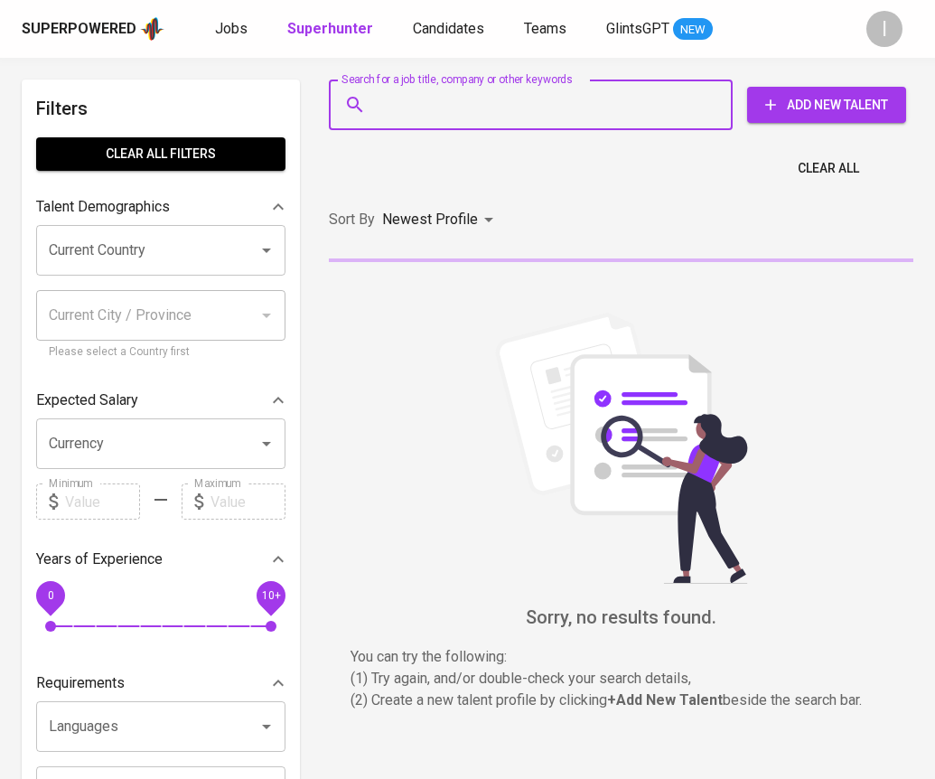
click at [555, 89] on input "Search for a job title, company or other keywords" at bounding box center [535, 105] width 324 height 34
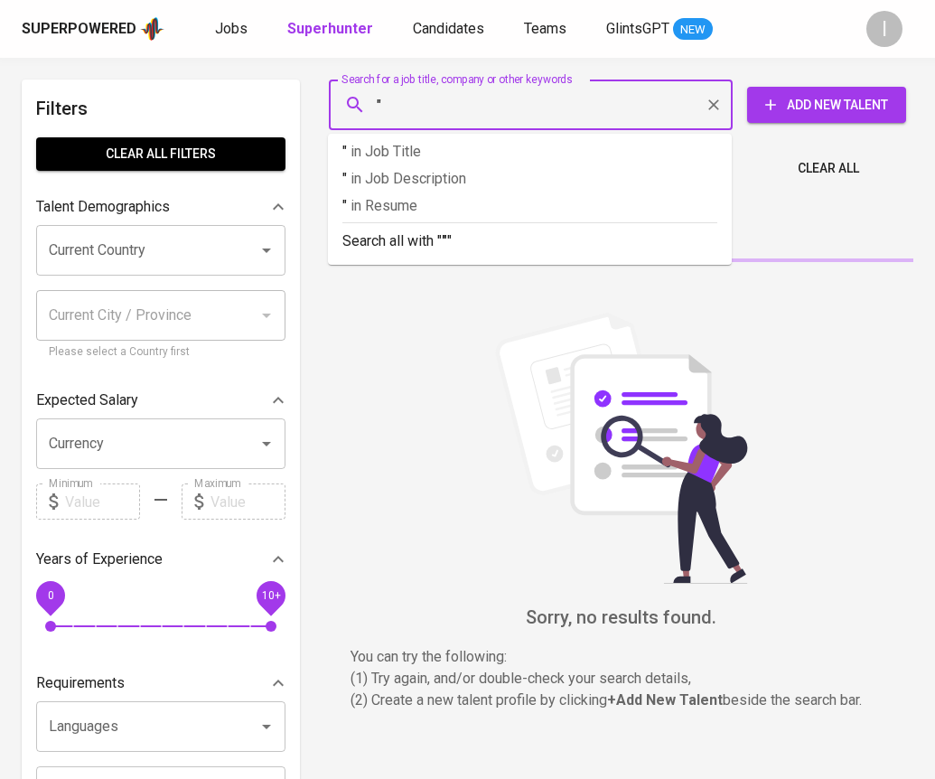
paste input "[PERSON_NAME]"
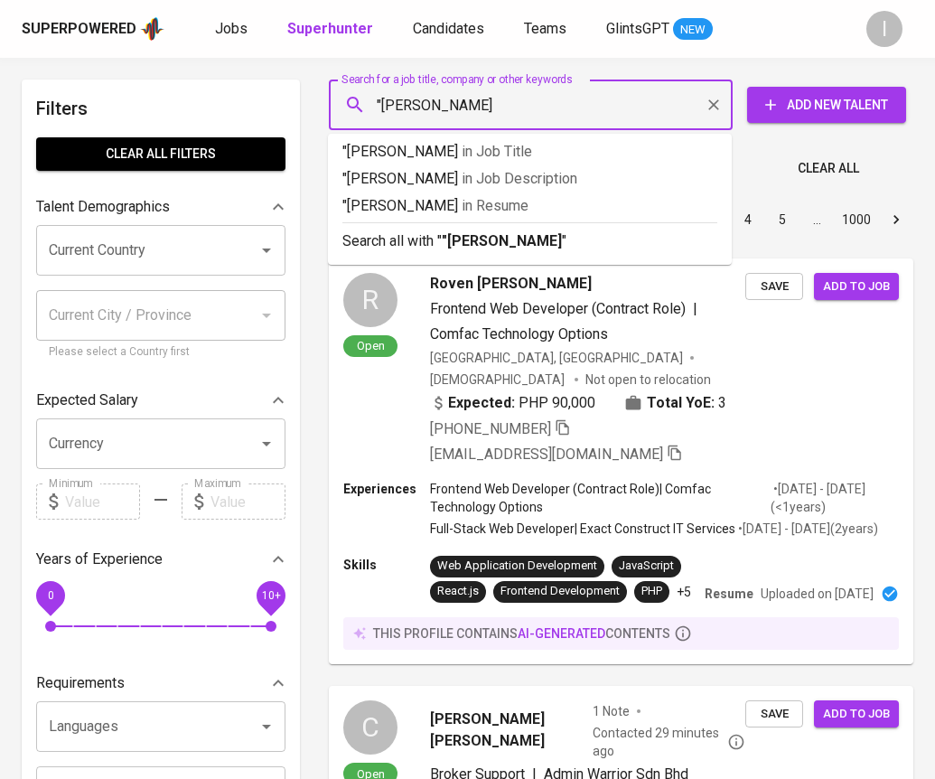
type input ""Ciomas Adimas""
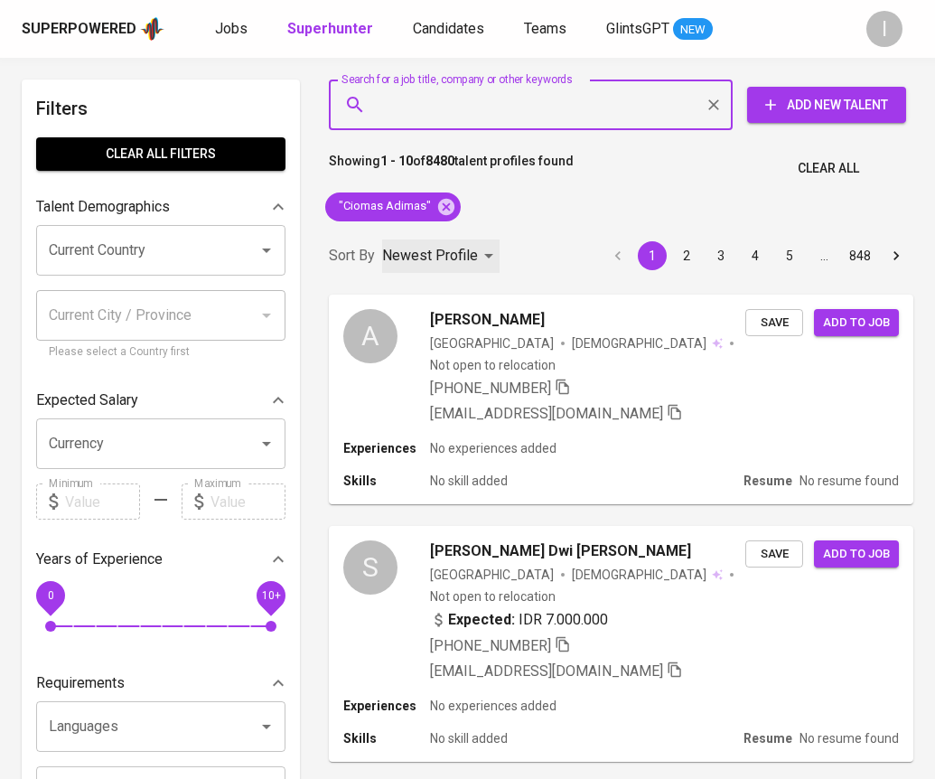
click at [454, 253] on p "Newest Profile" at bounding box center [430, 256] width 96 height 22
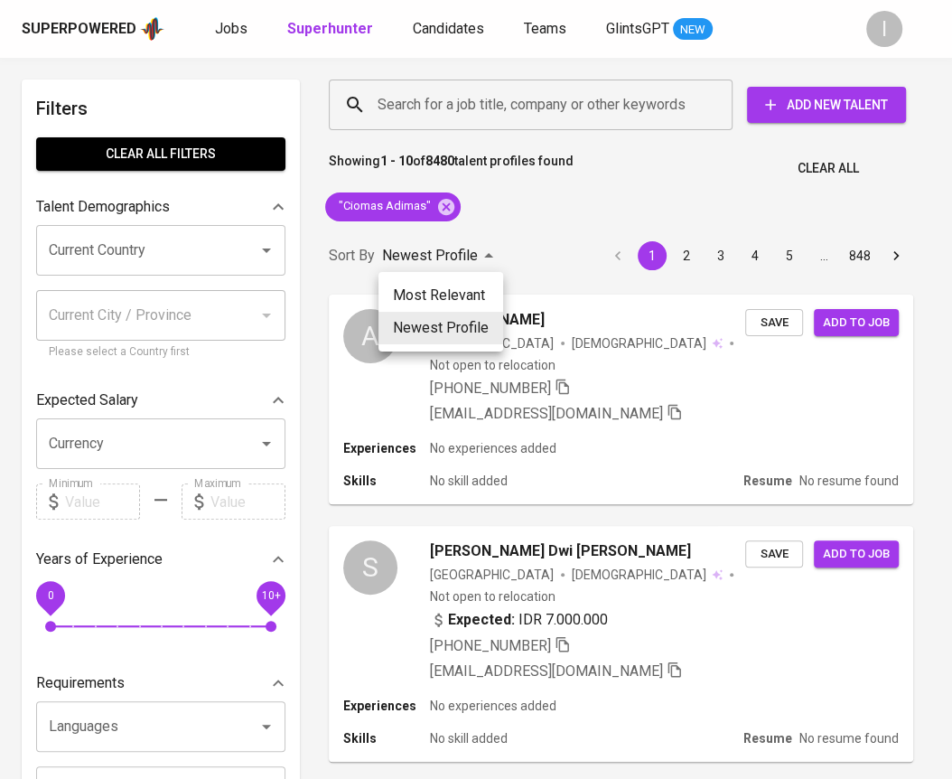
click at [469, 287] on li "Most Relevant" at bounding box center [441, 295] width 125 height 33
type input "MOST_RELEVANT"
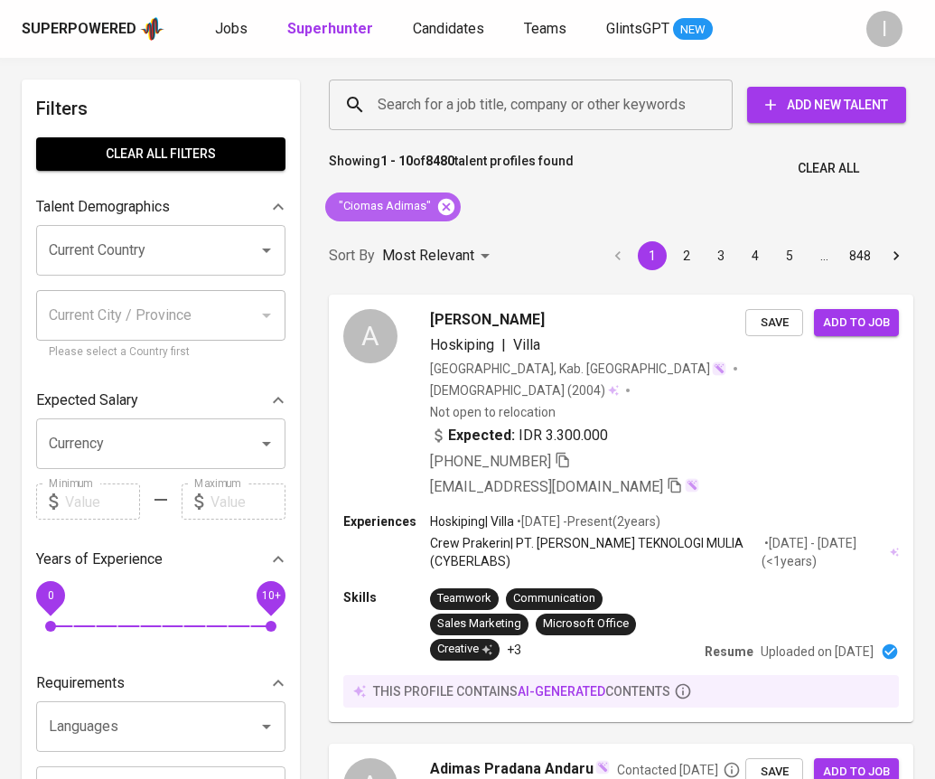
click at [444, 211] on icon at bounding box center [446, 206] width 16 height 16
click at [488, 109] on input "Search for a job title, company or other keywords" at bounding box center [535, 105] width 324 height 34
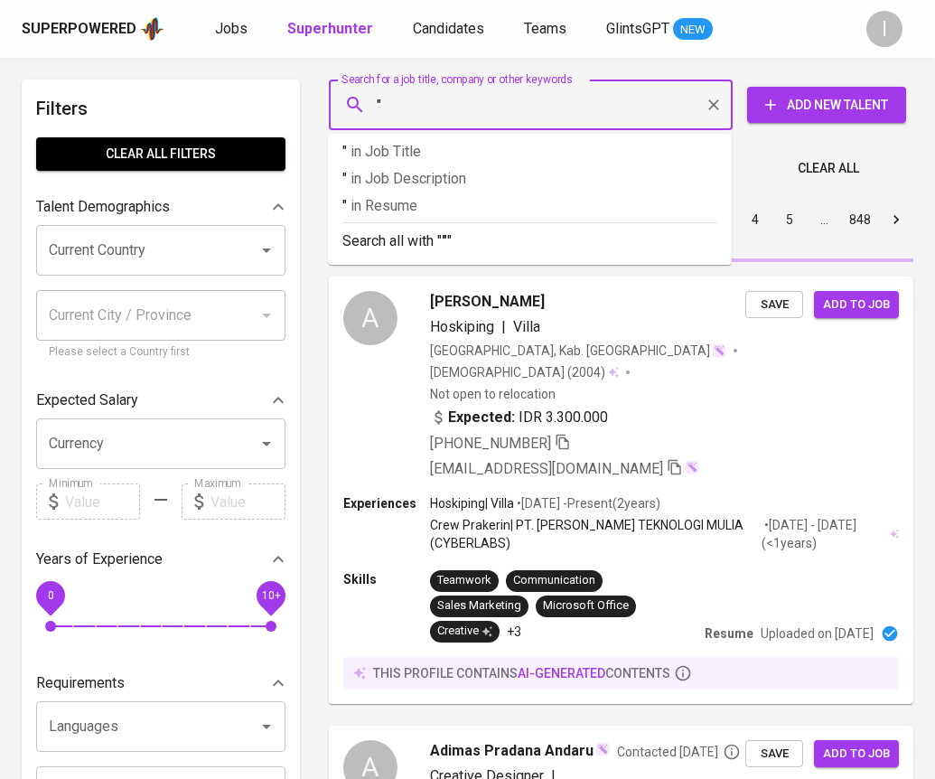
paste input "SONA ANUGERAH [PERSON_NAME]"
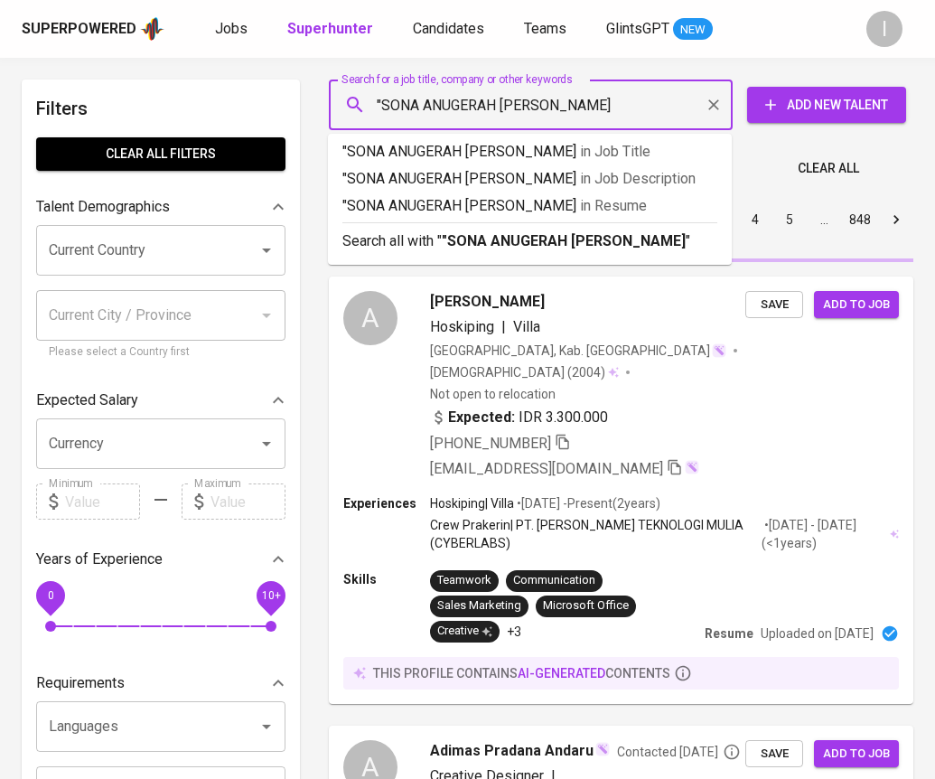
type input ""SONA ANUGERAH [PERSON_NAME]""
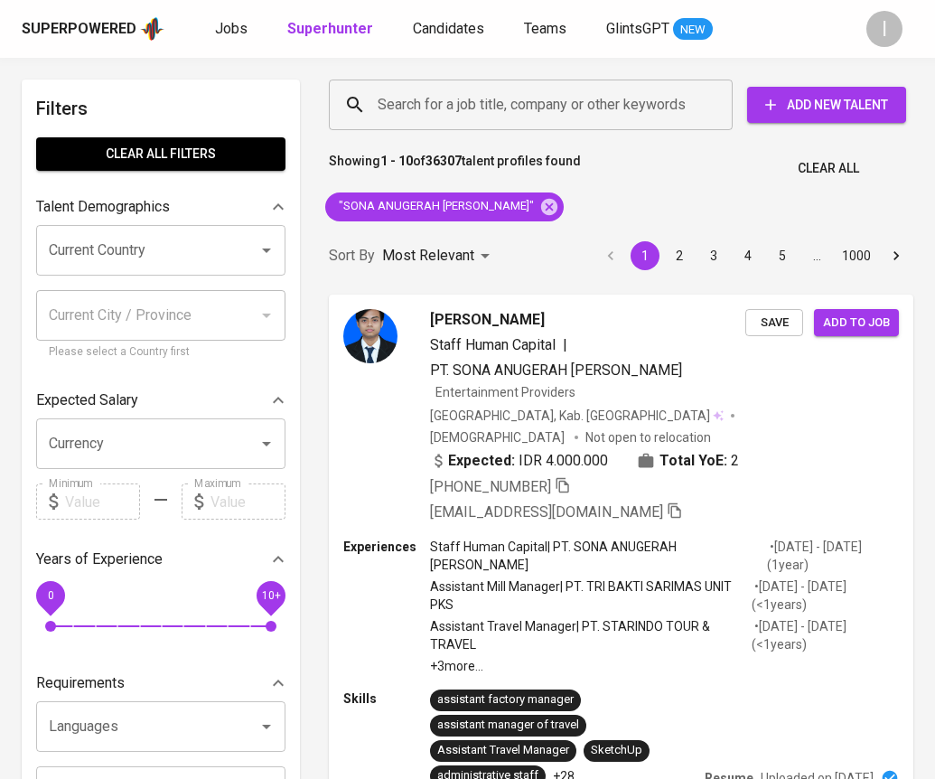
scroll to position [666, 0]
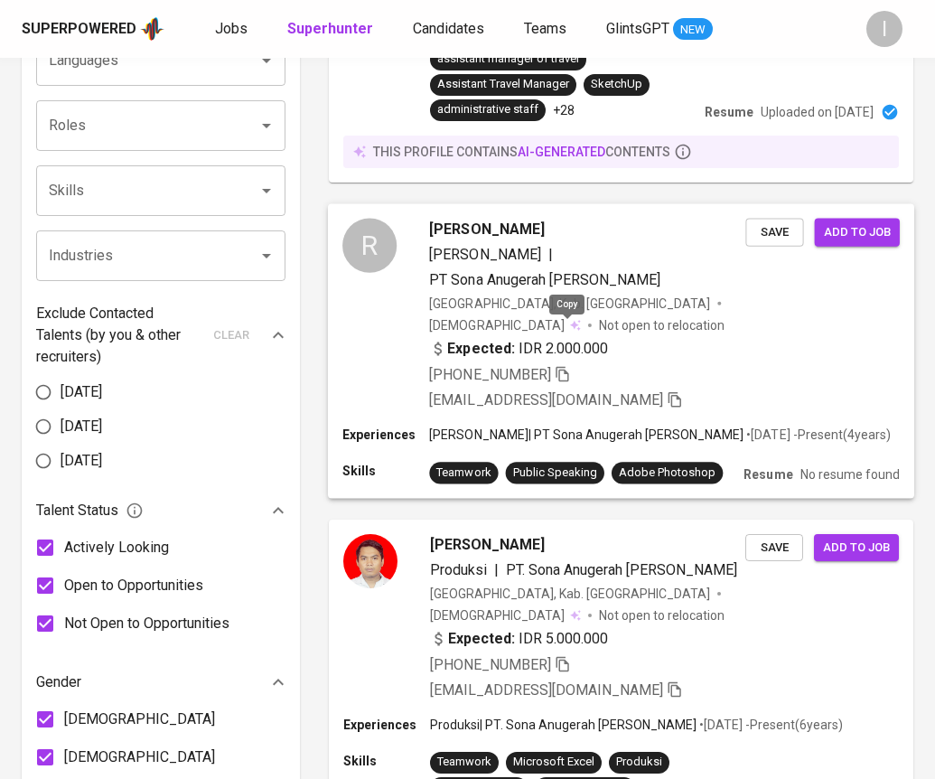
click at [568, 366] on icon "button" at bounding box center [563, 374] width 16 height 16
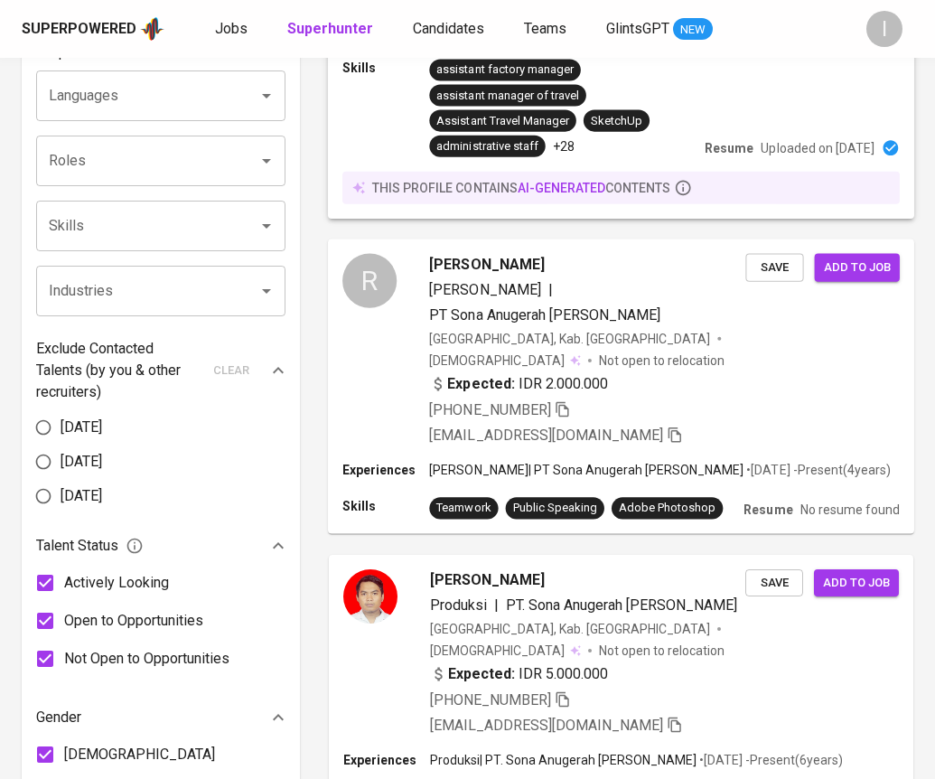
scroll to position [0, 0]
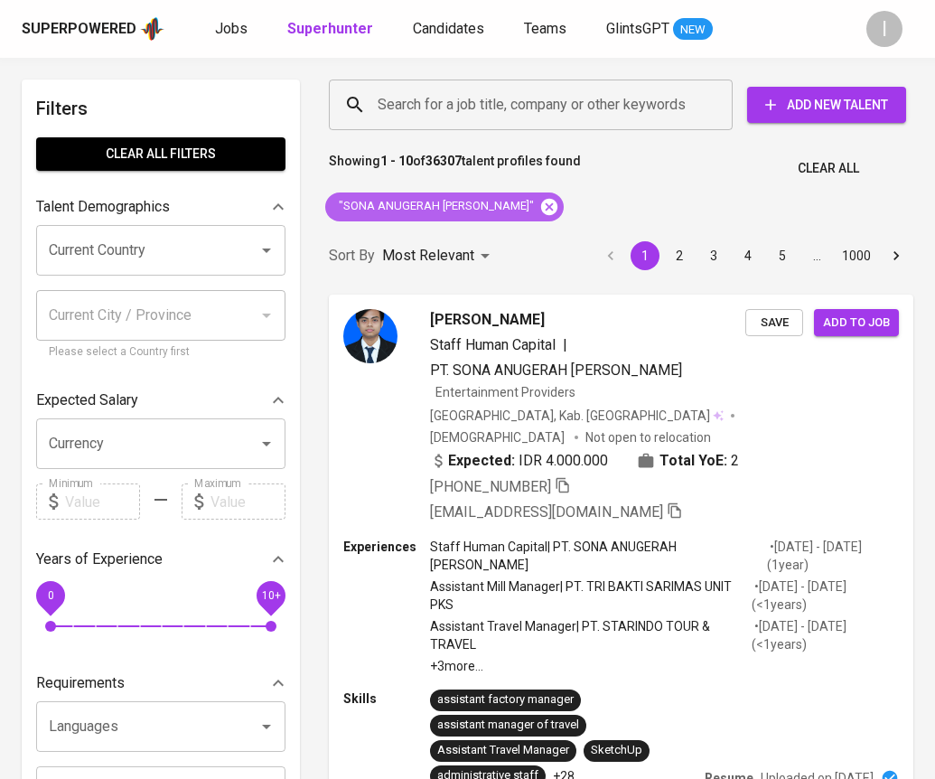
click at [539, 205] on icon at bounding box center [549, 207] width 20 height 20
click at [565, 108] on input "Search for a job title, company or other keywords" at bounding box center [535, 105] width 324 height 34
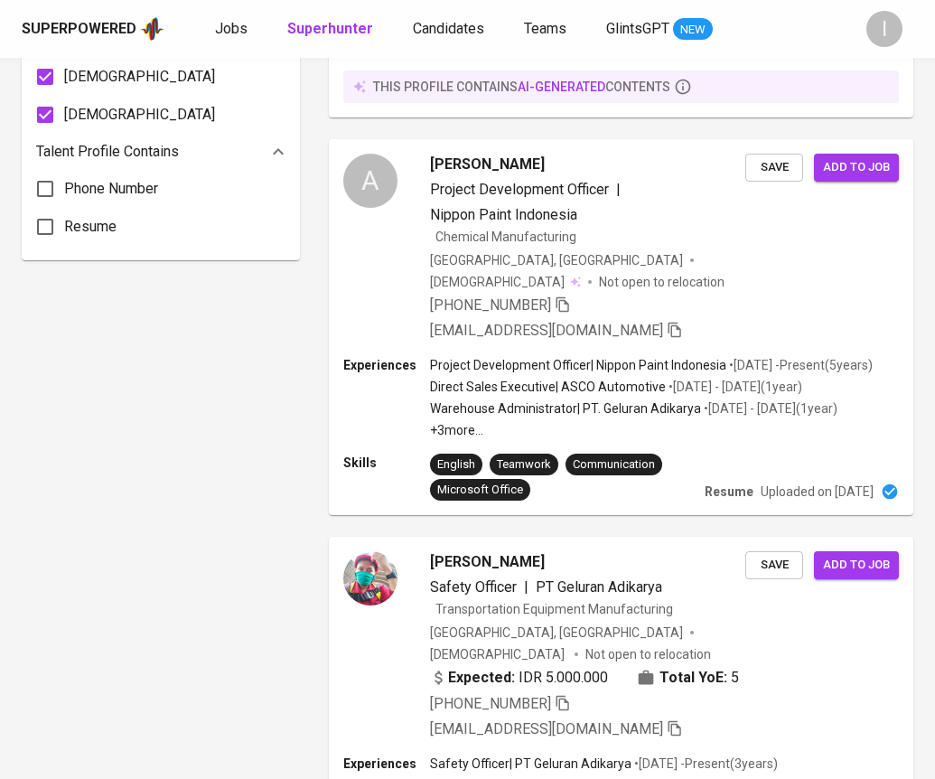
scroll to position [2068, 0]
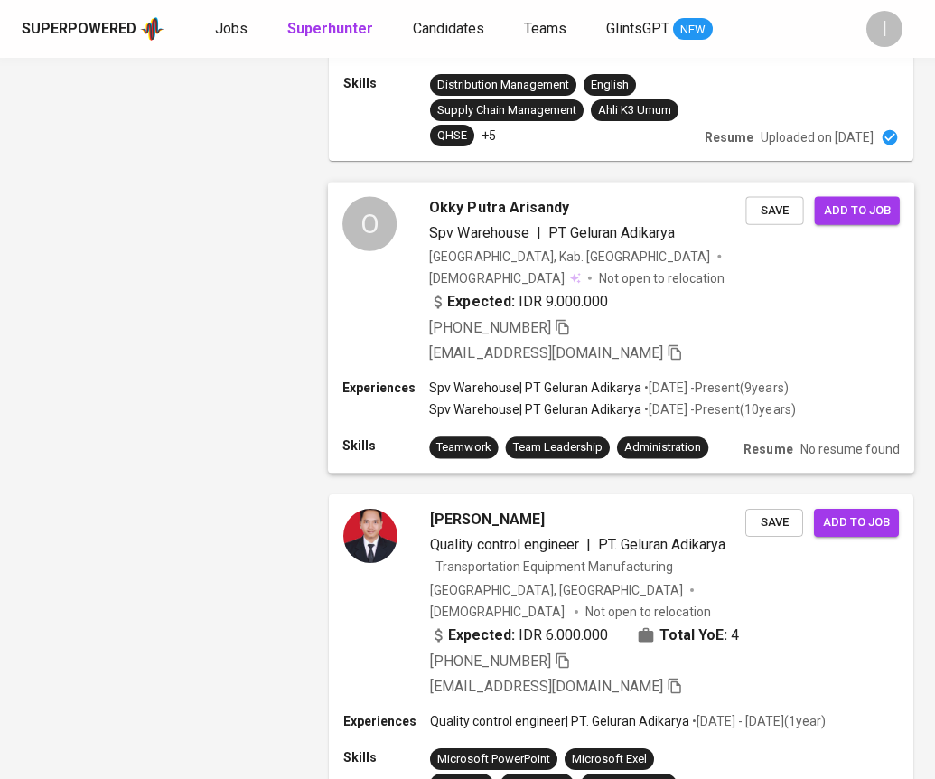
click at [570, 324] on icon "button" at bounding box center [563, 327] width 16 height 16
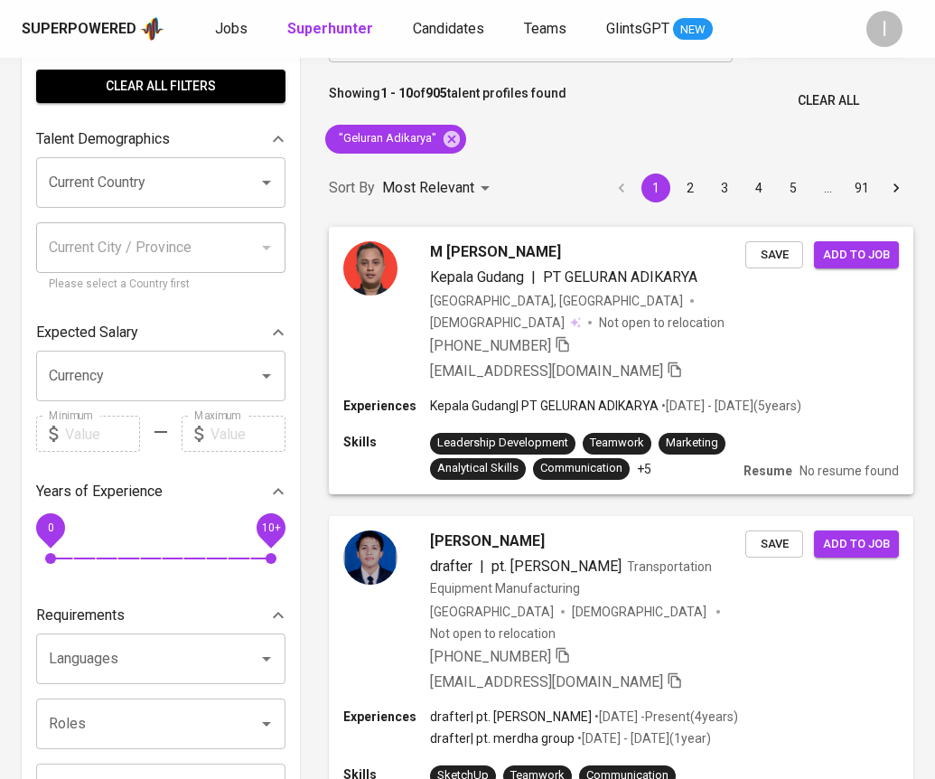
scroll to position [0, 0]
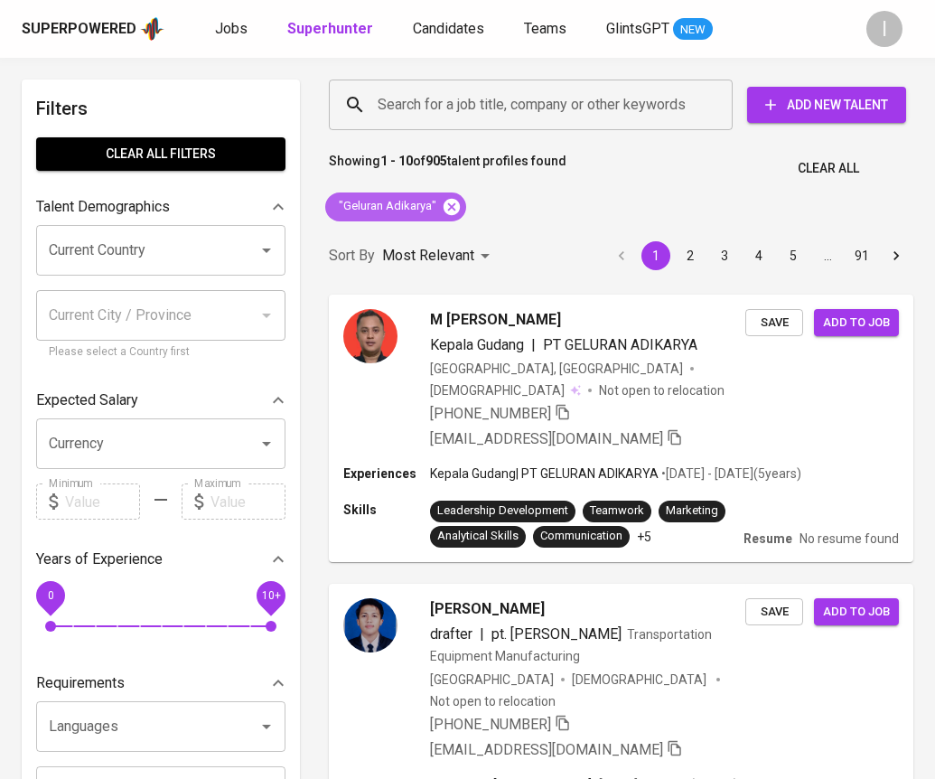
click at [445, 204] on icon at bounding box center [452, 206] width 16 height 16
click at [583, 101] on input "Search for a job title, company or other keywords" at bounding box center [535, 105] width 324 height 34
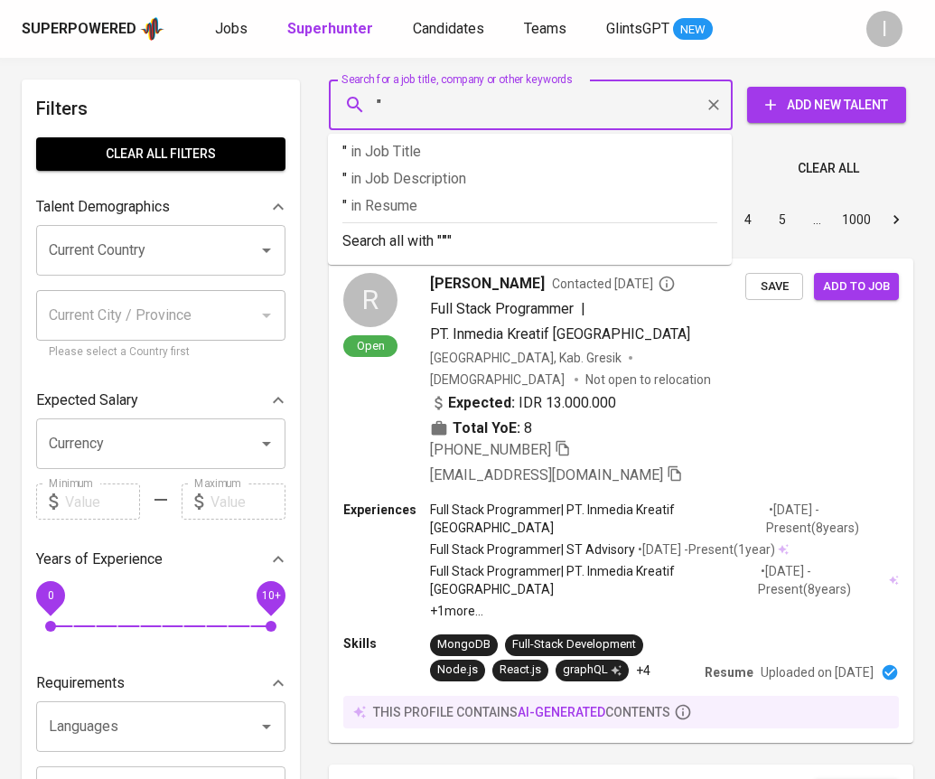
paste input "Bramandika Holy Bagas Pangestu"
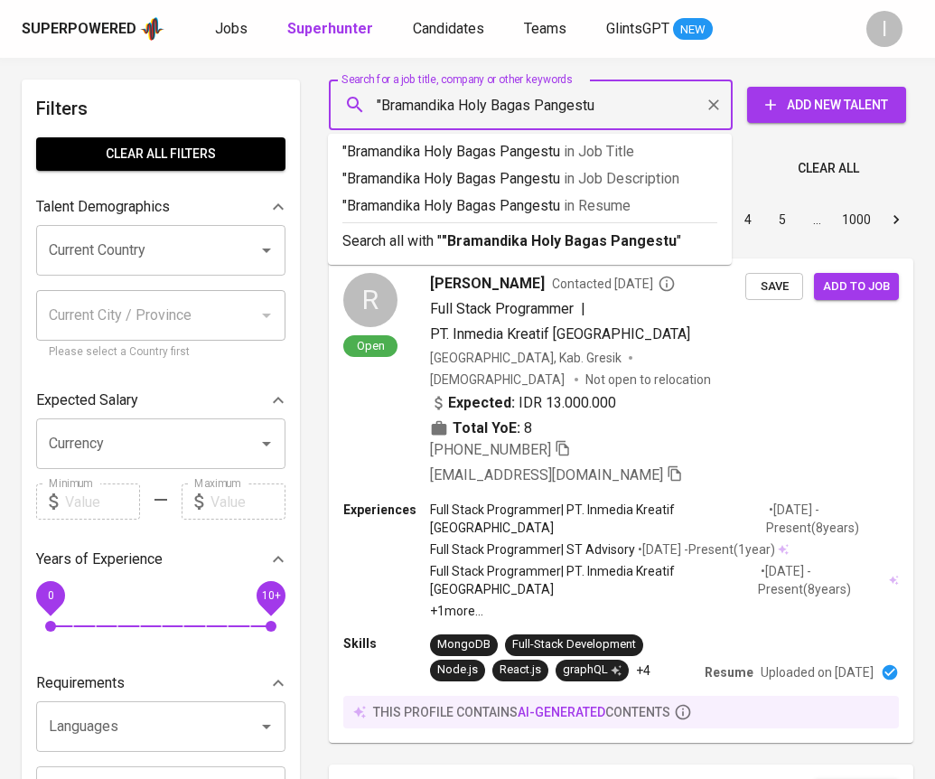
type input ""Bramandika Holy Bagas Pangestu ""
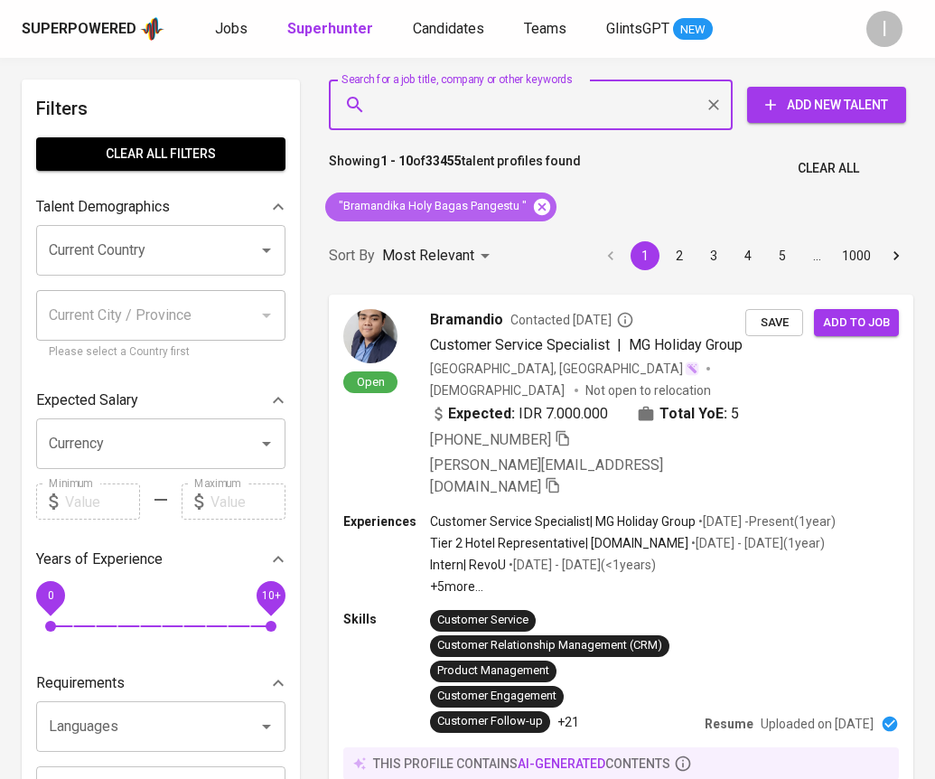
click at [548, 207] on icon at bounding box center [542, 206] width 16 height 16
click at [598, 114] on input "Search for a job title, company or other keywords" at bounding box center [535, 105] width 324 height 34
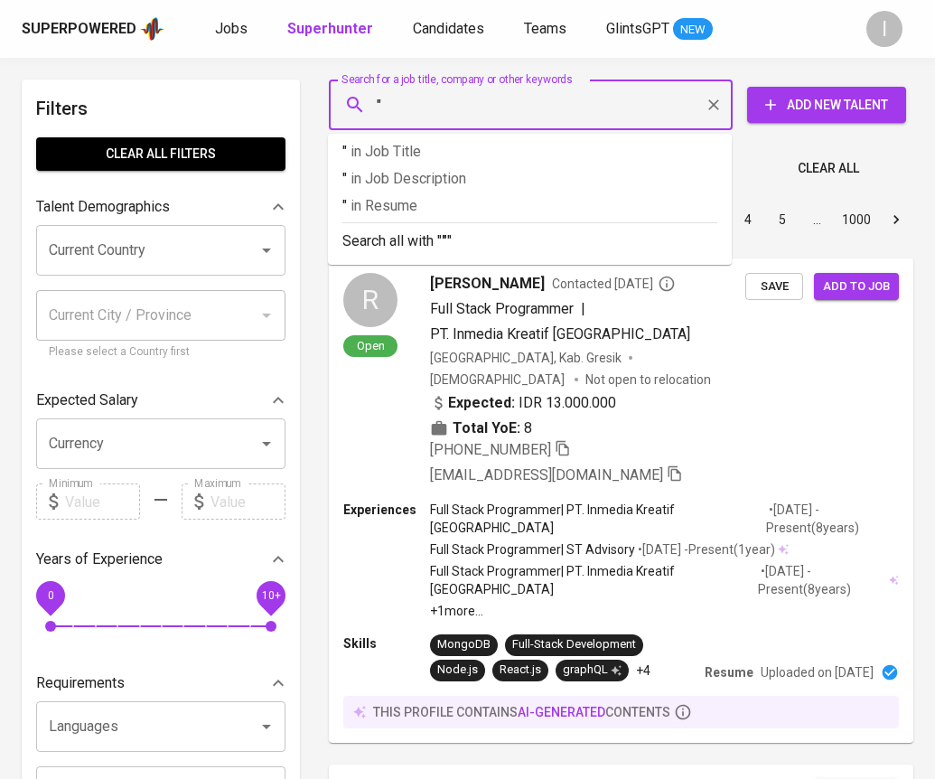
paste input "Kratos Defense"
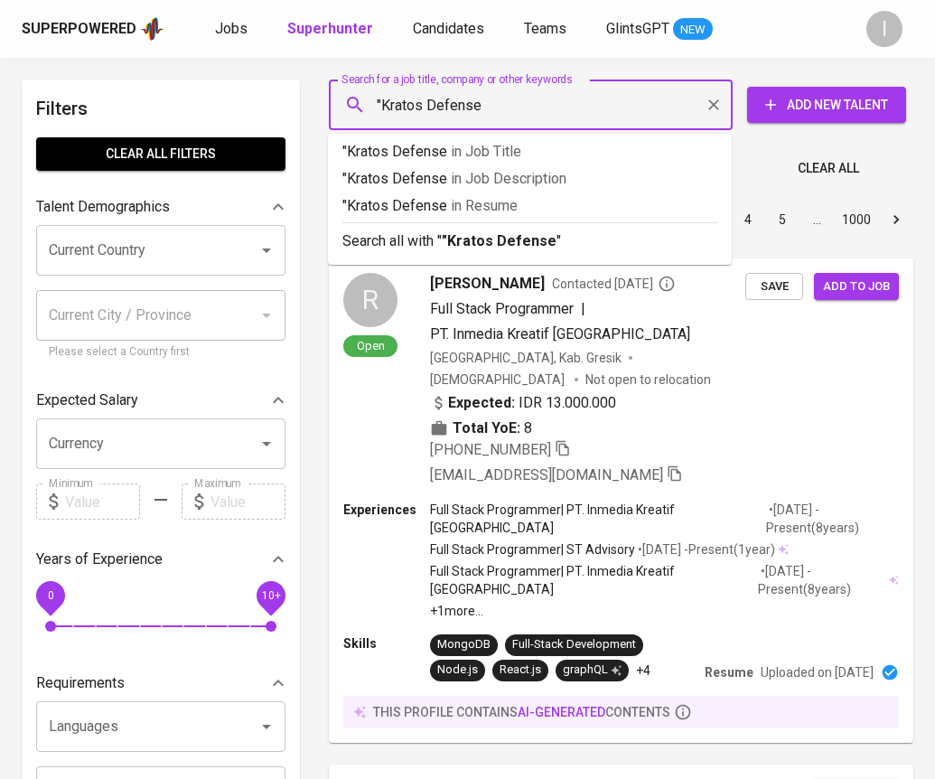
type input ""Kratos Defense""
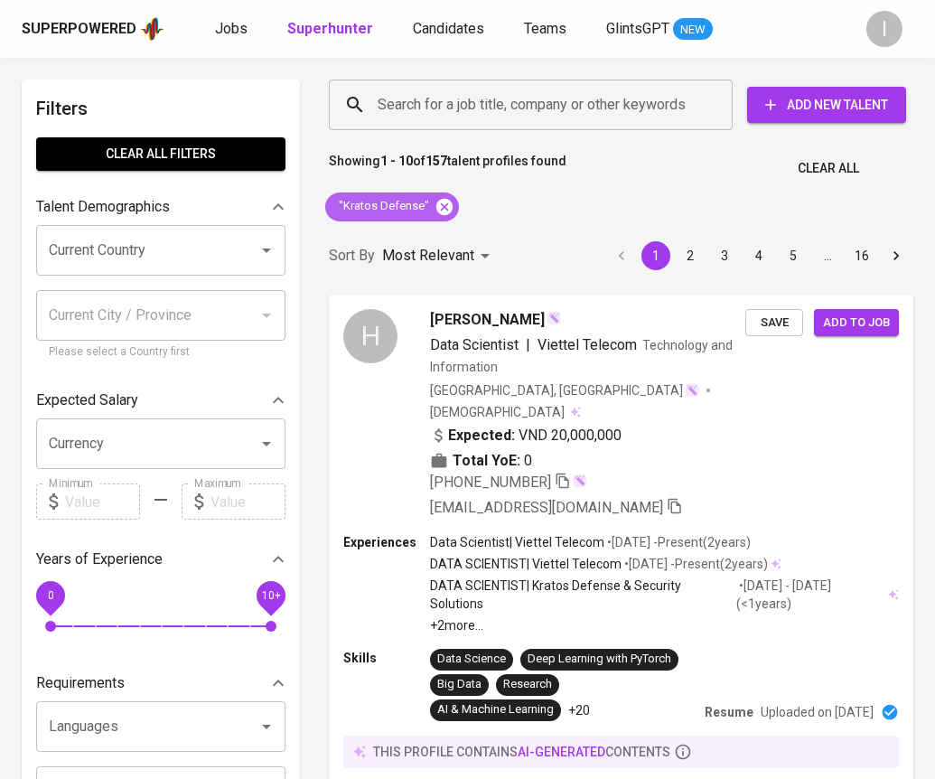
click at [441, 210] on icon at bounding box center [444, 206] width 16 height 16
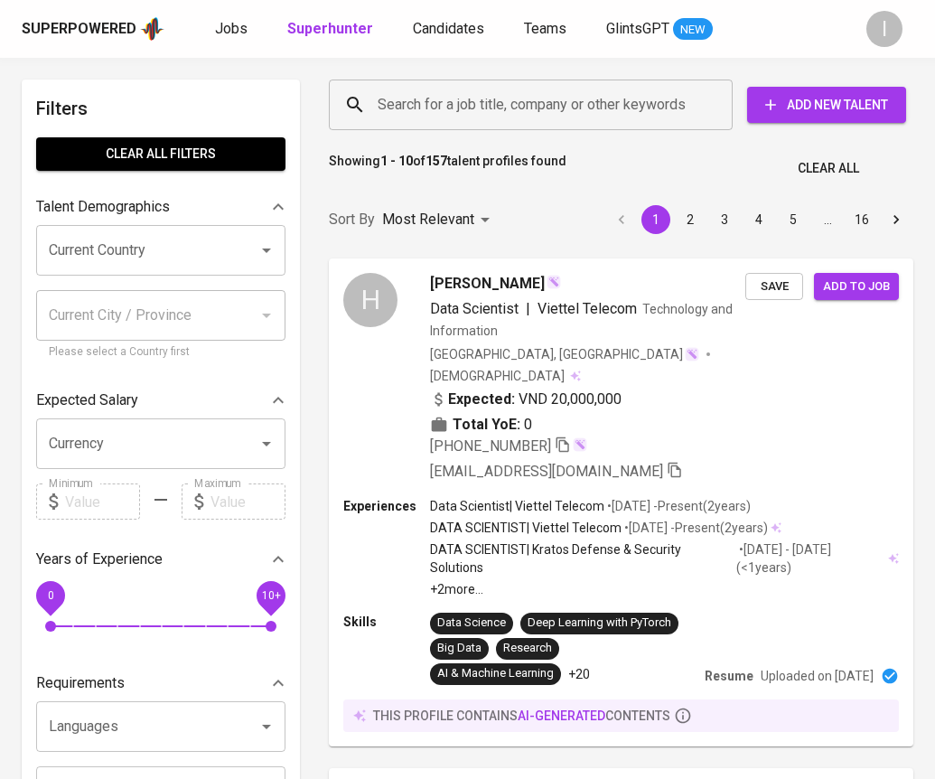
click at [511, 113] on input "Search for a job title, company or other keywords" at bounding box center [535, 105] width 324 height 34
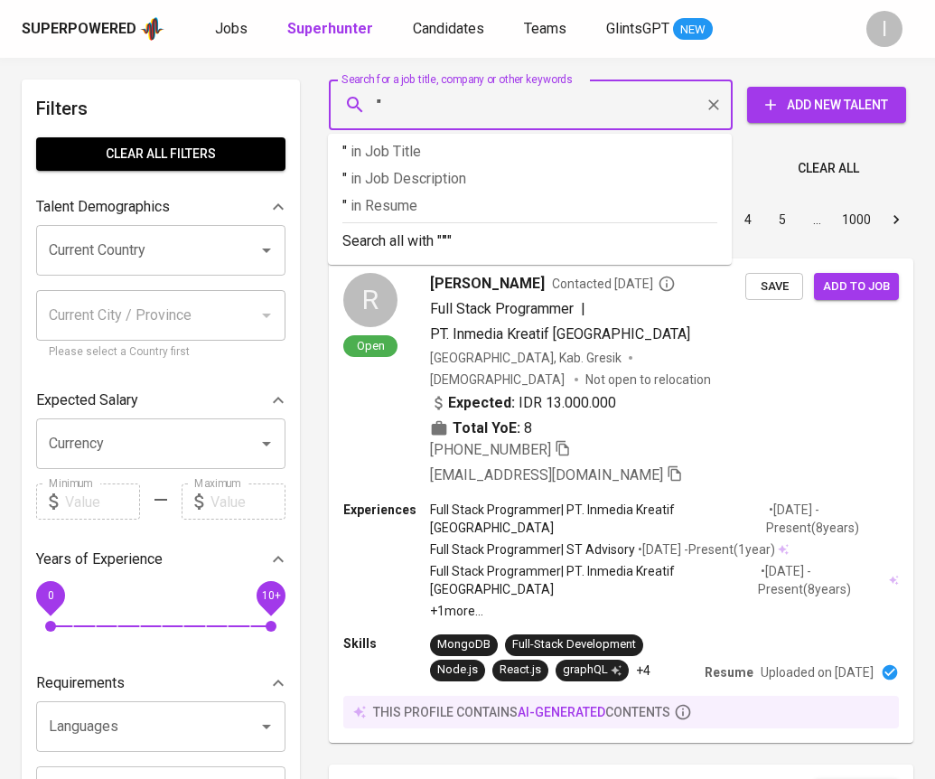
paste input "Abraham Teguh"
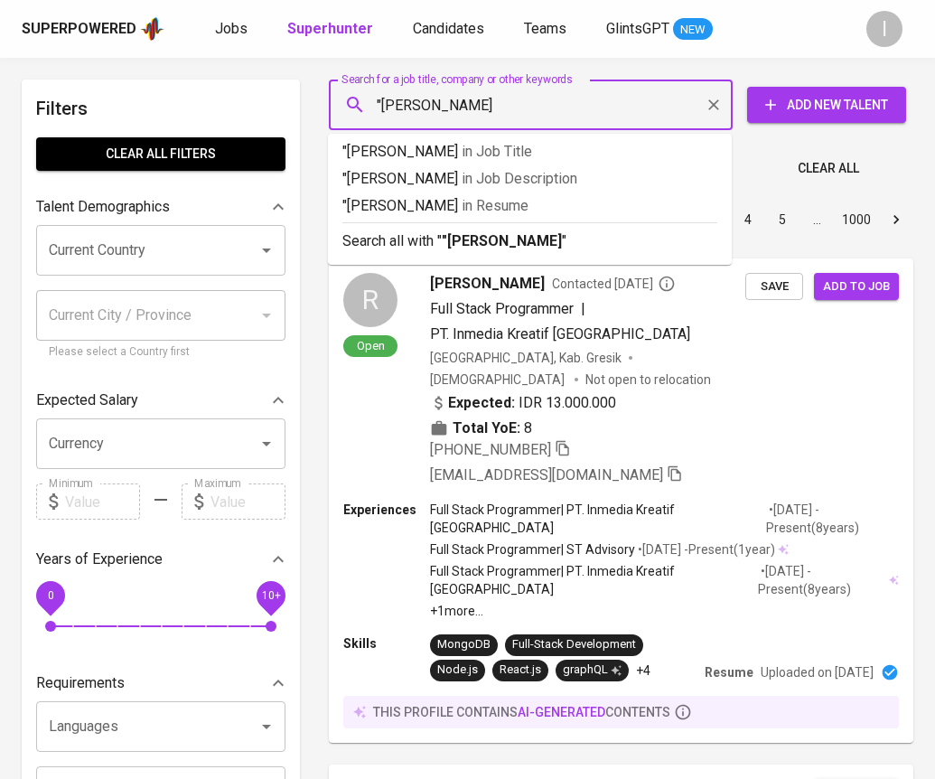
type input ""Abraham Teguh""
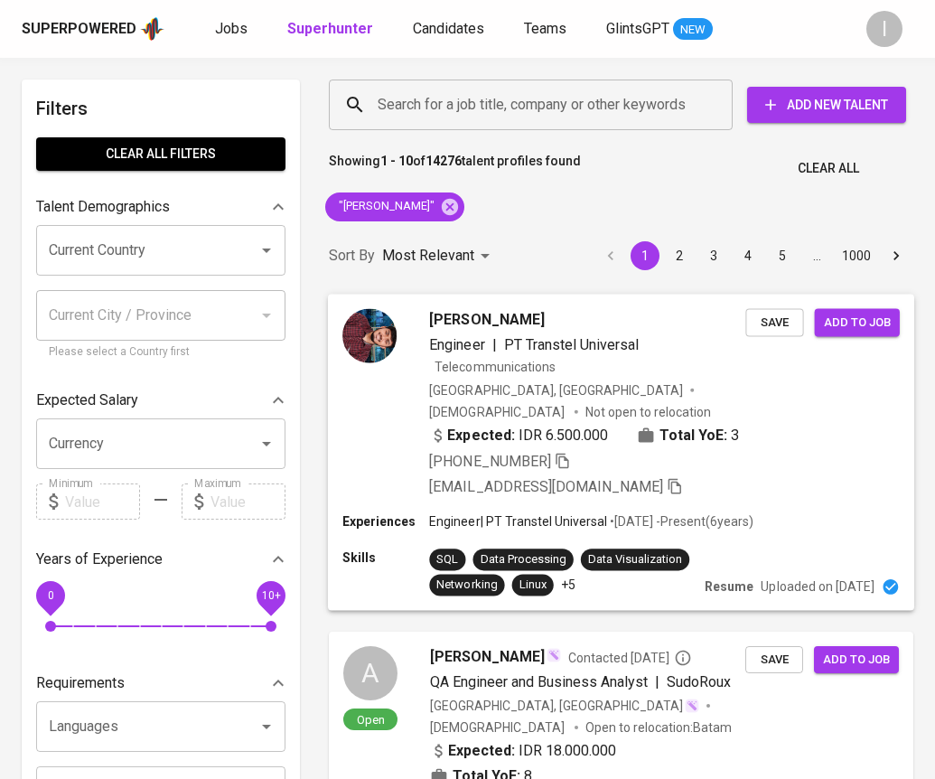
click at [810, 473] on div "Abraham TEGUH Engineer | PT Transtel Universal Telecommunications Indonesia, Ja…" at bounding box center [621, 403] width 586 height 219
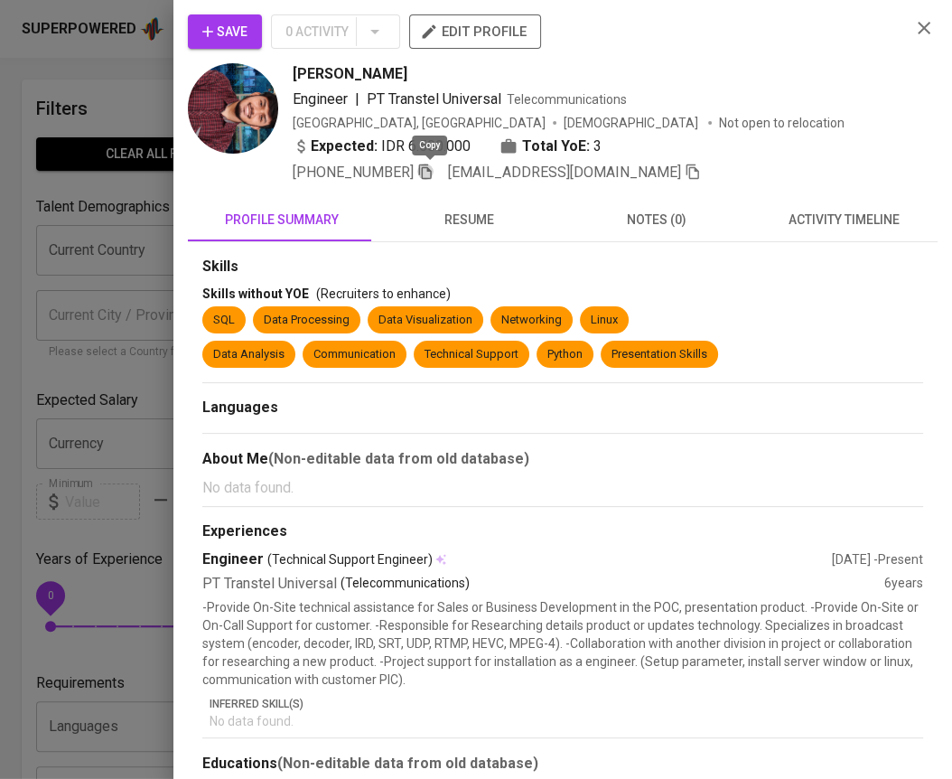
click at [427, 175] on icon "button" at bounding box center [425, 172] width 16 height 16
click at [919, 30] on button "button" at bounding box center [924, 27] width 27 height 27
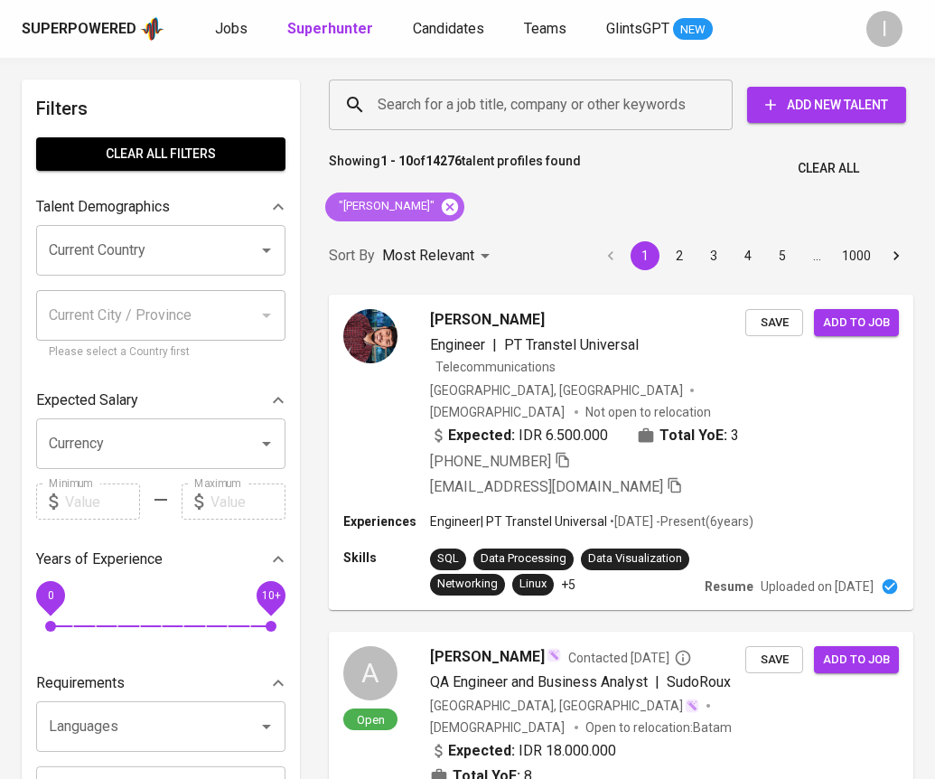
click at [442, 211] on icon at bounding box center [450, 206] width 16 height 16
click at [549, 124] on div "Search for a job title, company or other keywords" at bounding box center [531, 105] width 404 height 51
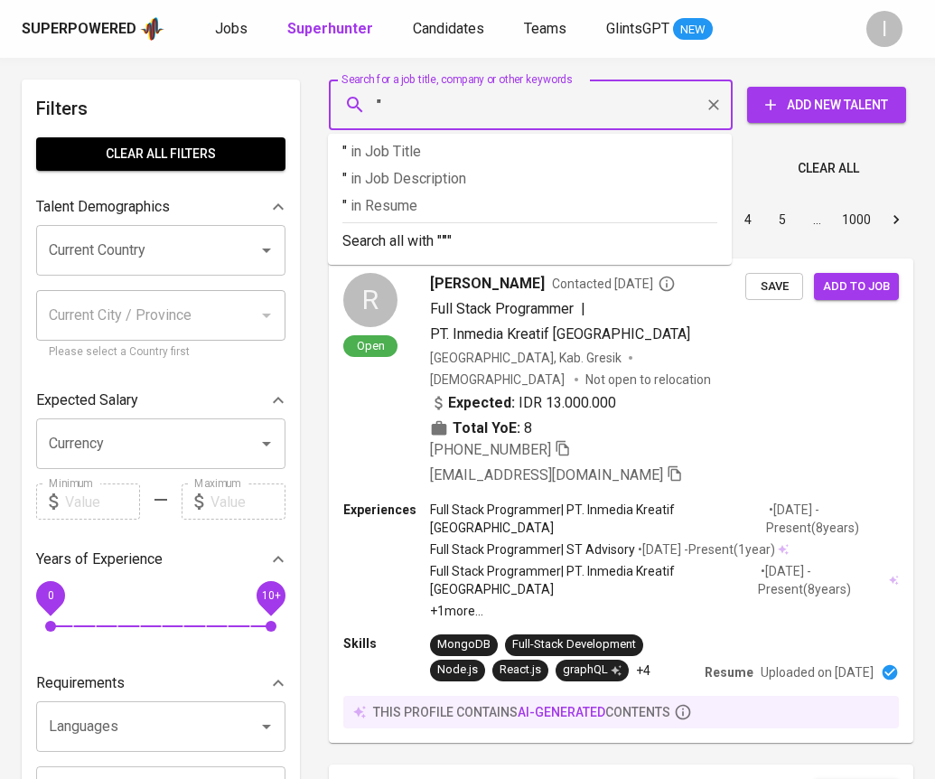
paste input "Automotive Fasteners Aoyama Indonesia"
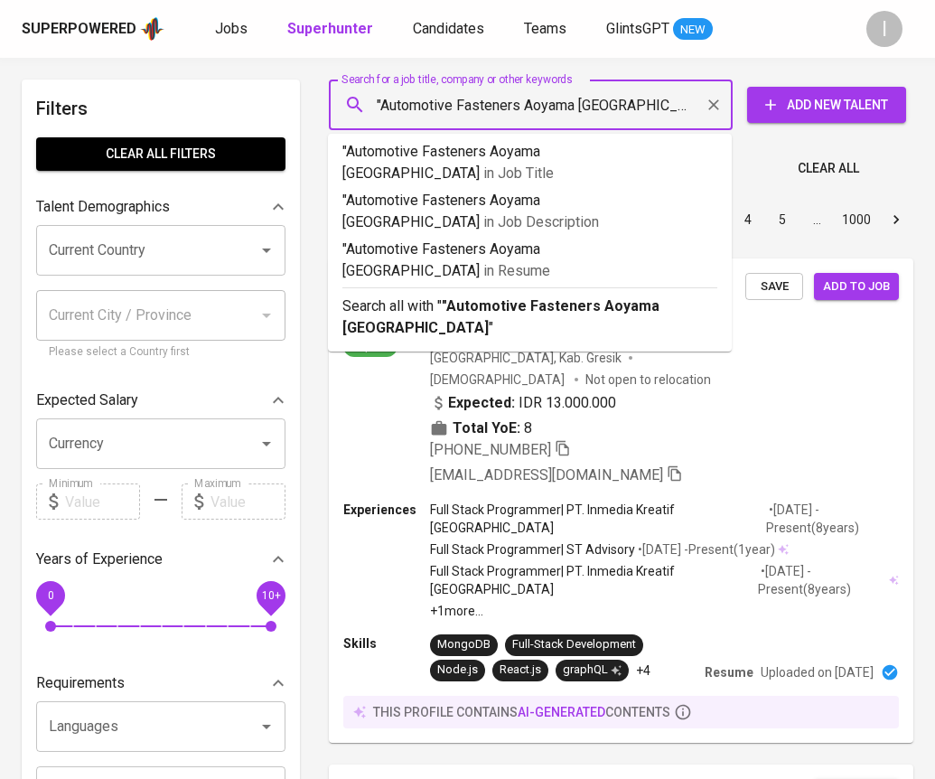
type input ""Automotive Fasteners Aoyama Indonesia""
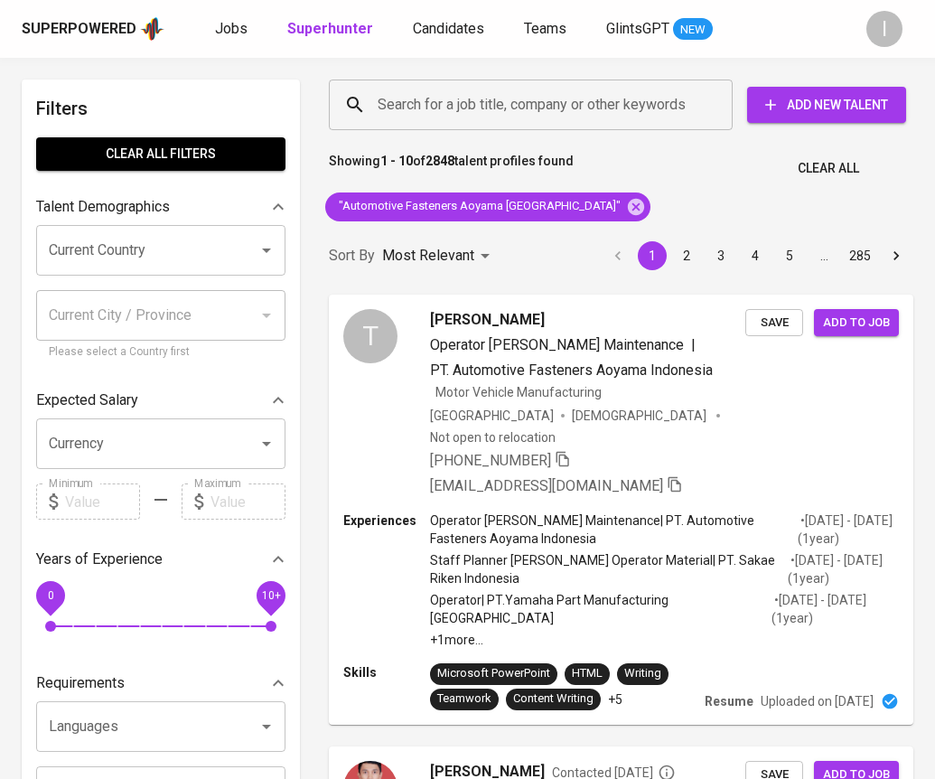
scroll to position [990, 0]
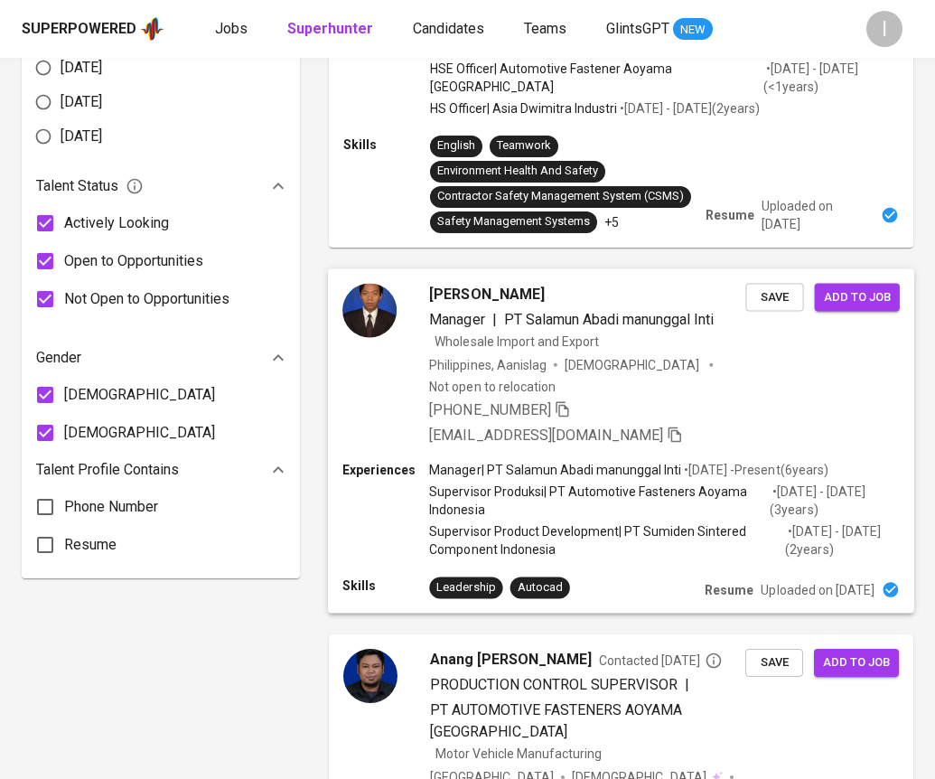
click at [576, 399] on div "+62 822-4925-6869 jukiben02@yahoo.com" at bounding box center [587, 422] width 316 height 47
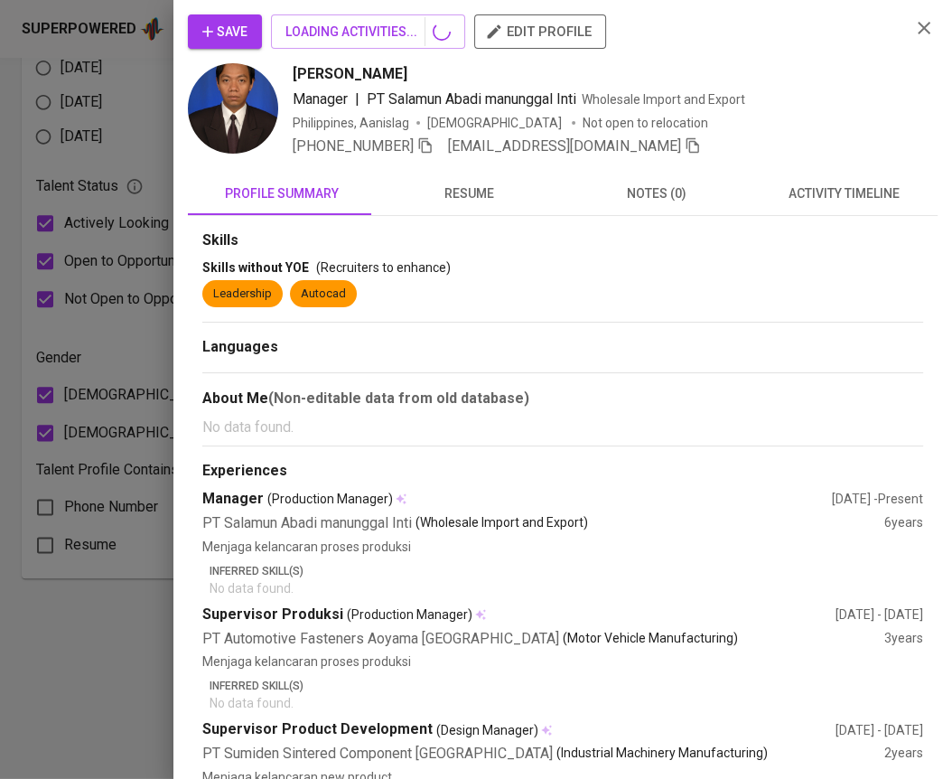
click at [571, 330] on div "Save LOADING ACTIVITIES... edit profile Widodo Suharjo Manager | PT Salamun Aba…" at bounding box center [476, 389] width 952 height 779
click at [433, 150] on icon "button" at bounding box center [425, 145] width 16 height 16
click at [153, 160] on div at bounding box center [476, 389] width 952 height 779
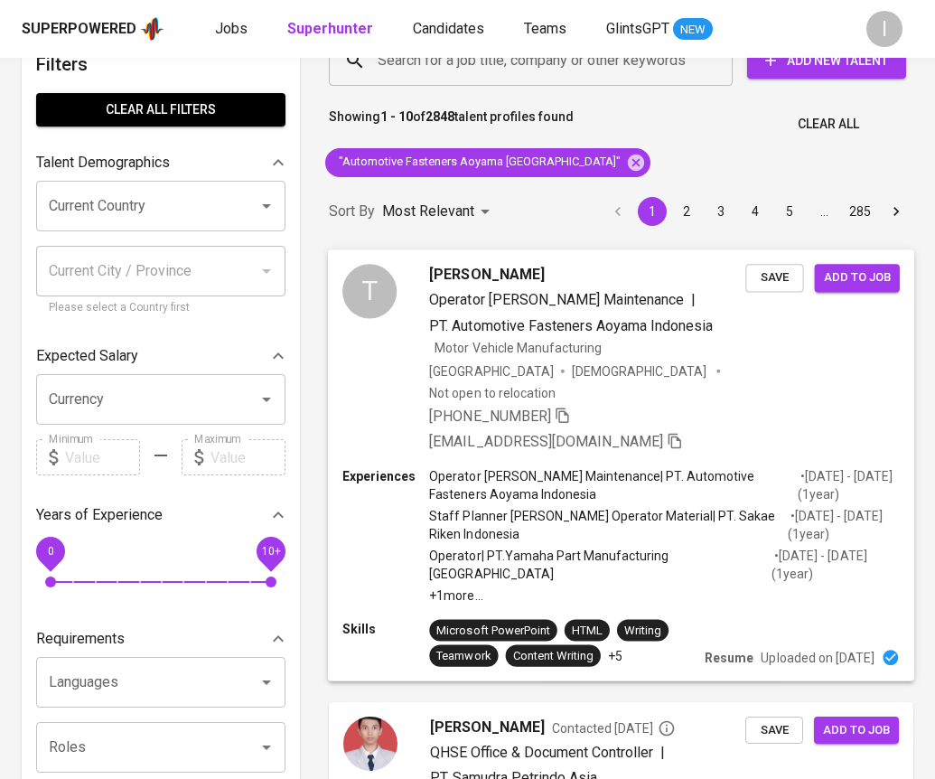
scroll to position [0, 0]
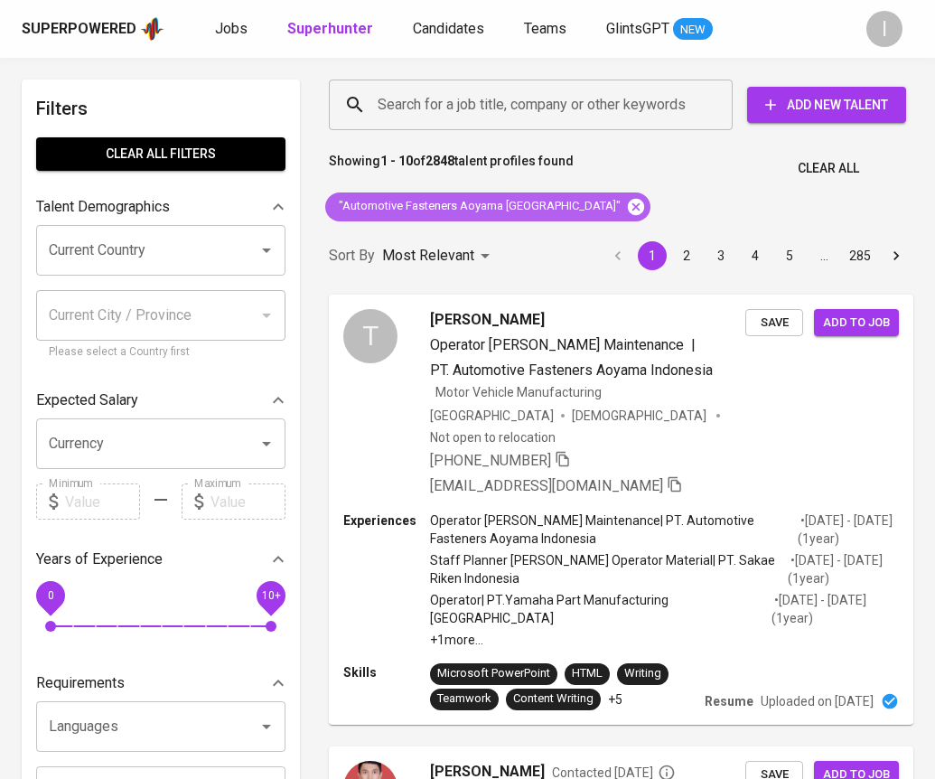
click at [626, 206] on icon at bounding box center [636, 207] width 20 height 20
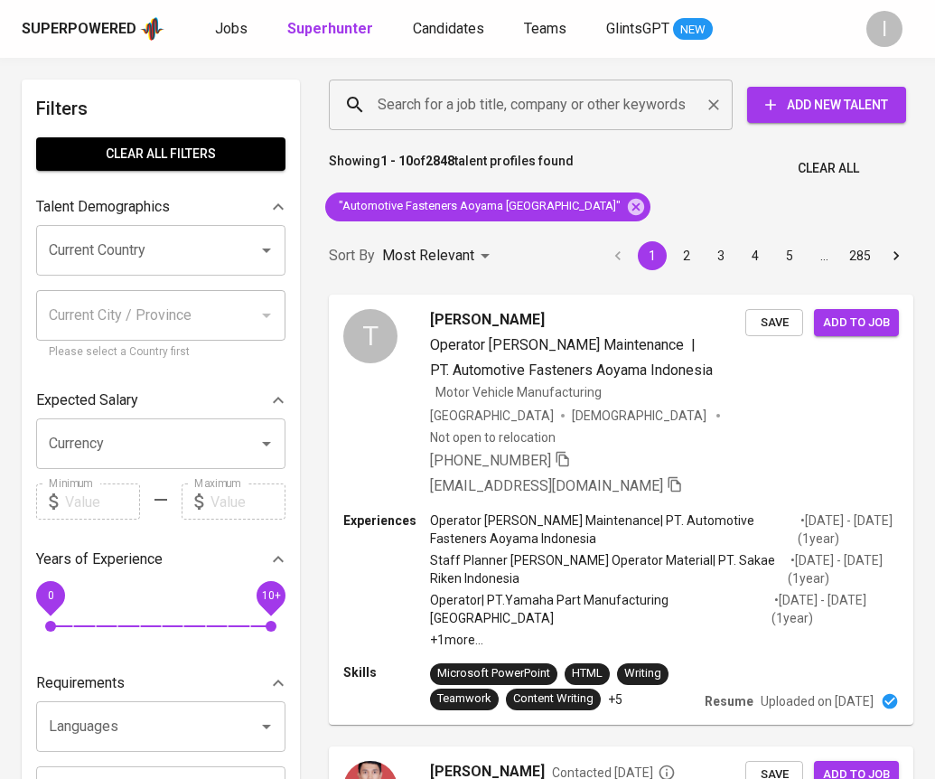
click at [599, 95] on input "Search for a job title, company or other keywords" at bounding box center [535, 105] width 324 height 34
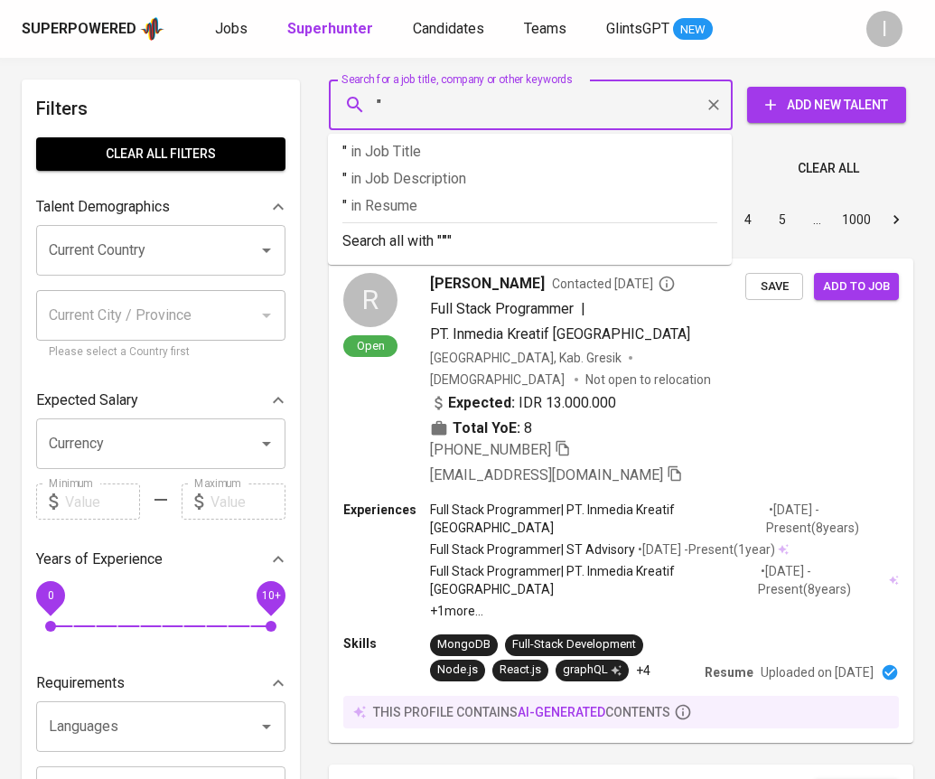
paste input "Omron Manufacturing Of Indonesia"
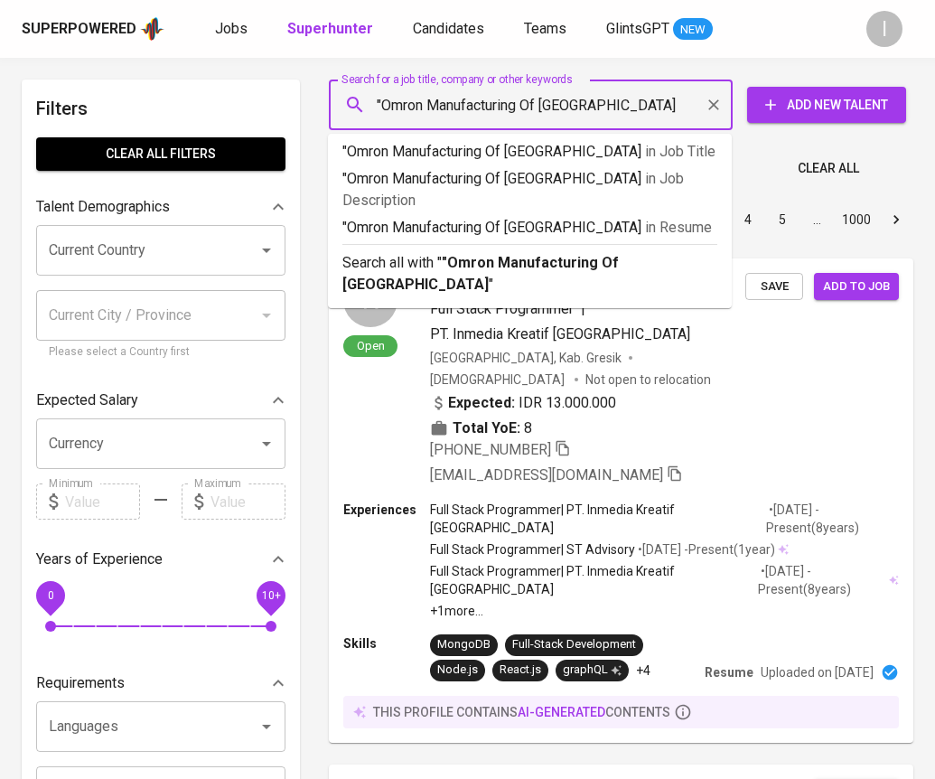
type input ""Omron Manufacturing Of Indonesia""
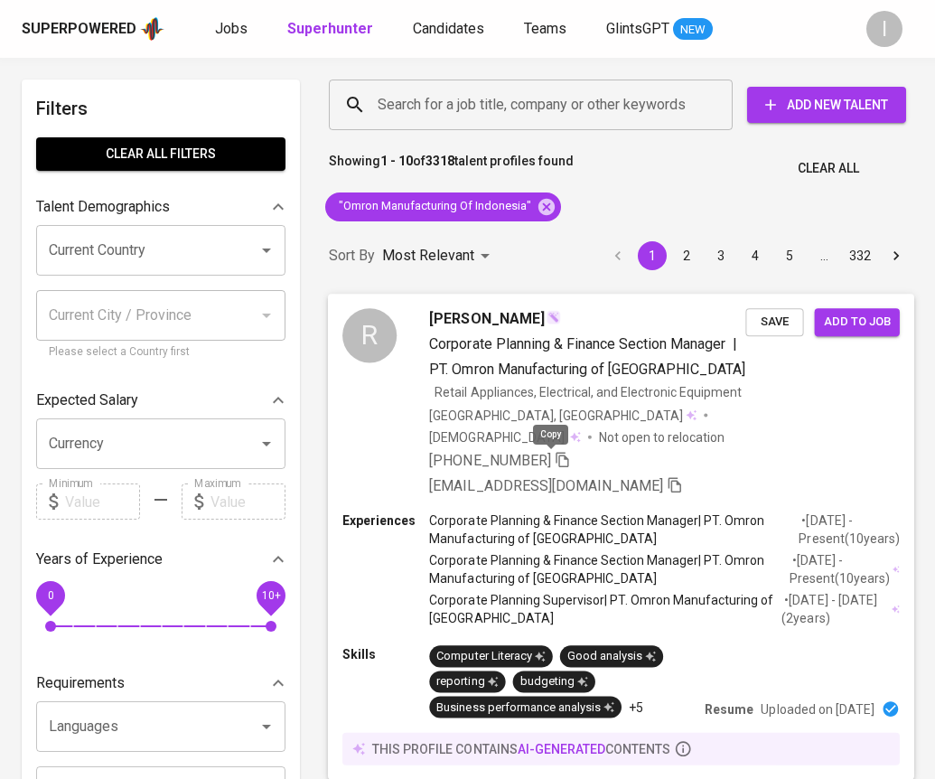
click at [555, 467] on icon "button" at bounding box center [563, 459] width 16 height 16
